Goal: Check status: Check status

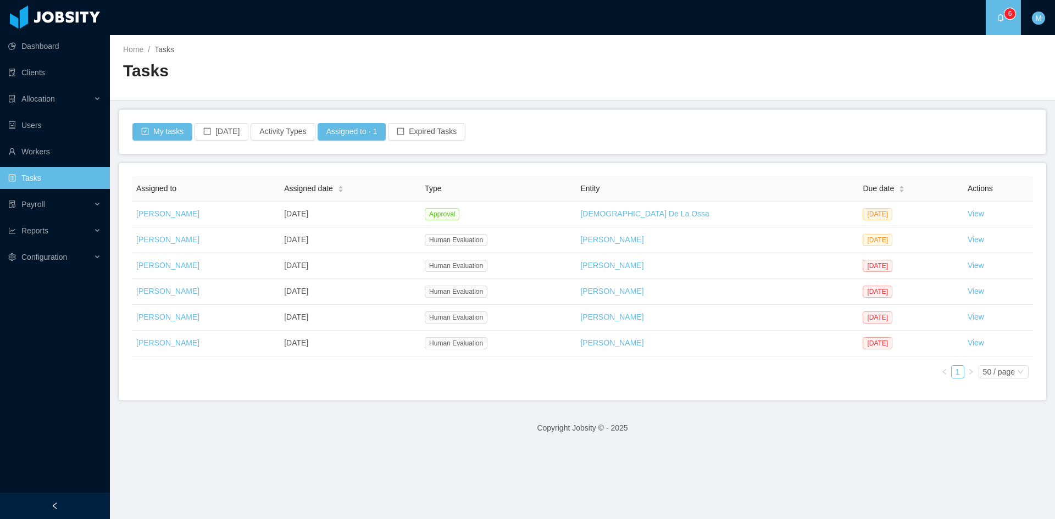
click at [528, 140] on div "My tasks Today Activity Types Assigned to · 1 Expired Tasks" at bounding box center [582, 132] width 902 height 18
